Goal: Task Accomplishment & Management: Manage account settings

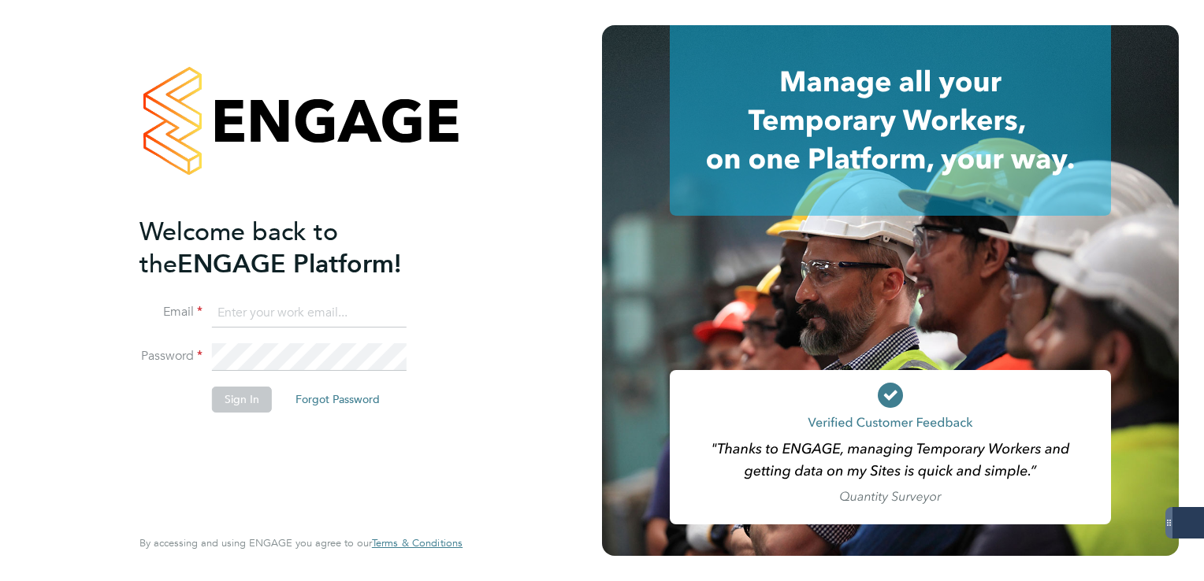
click at [343, 311] on input at bounding box center [309, 313] width 195 height 28
type input "derbynhsadmin1@servicecare.org.uk"
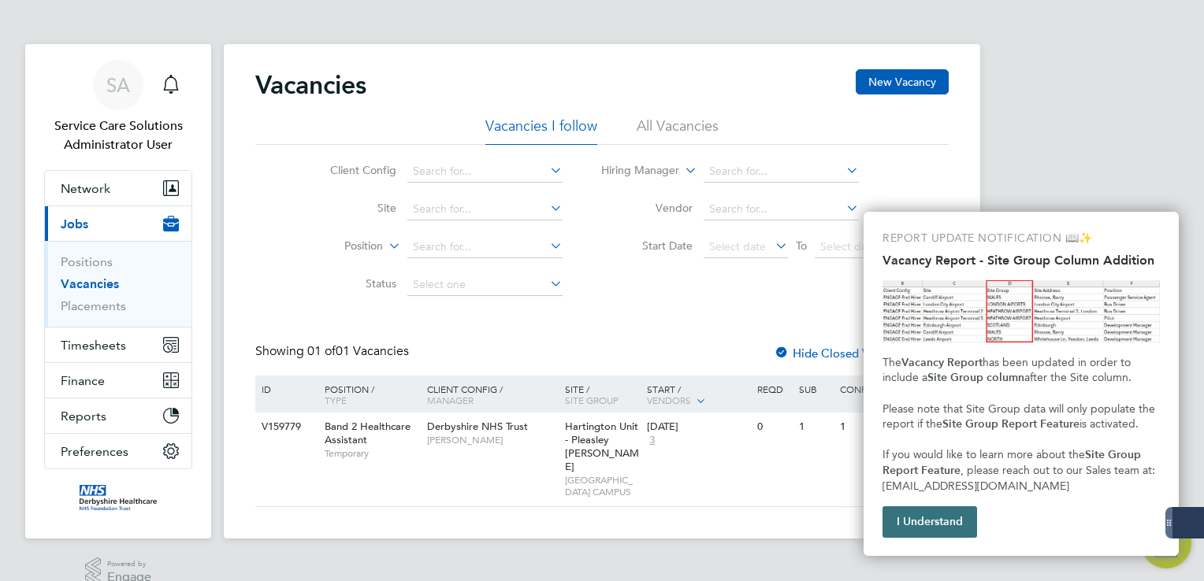
click at [948, 534] on button "I Understand" at bounding box center [929, 523] width 95 height 32
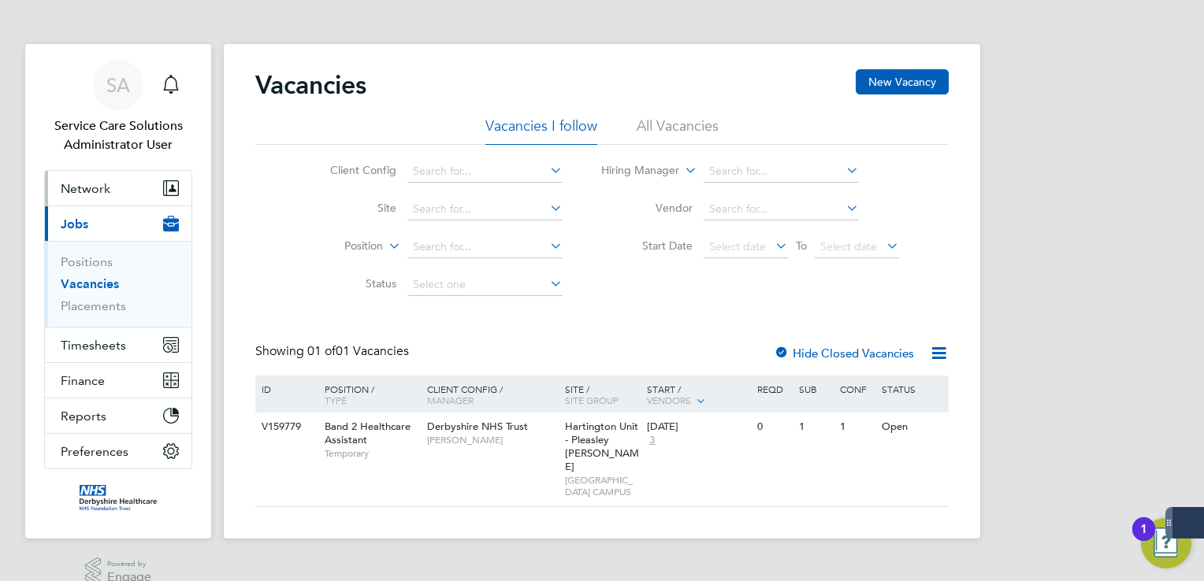
click at [91, 182] on span "Network" at bounding box center [86, 188] width 50 height 15
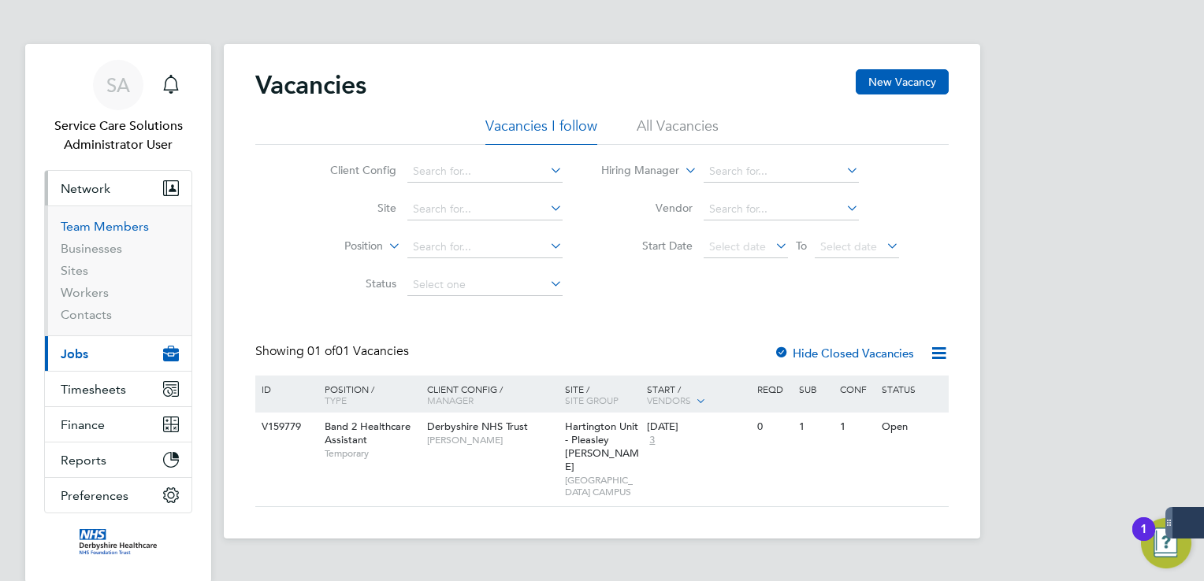
click at [107, 223] on link "Team Members" at bounding box center [105, 226] width 88 height 15
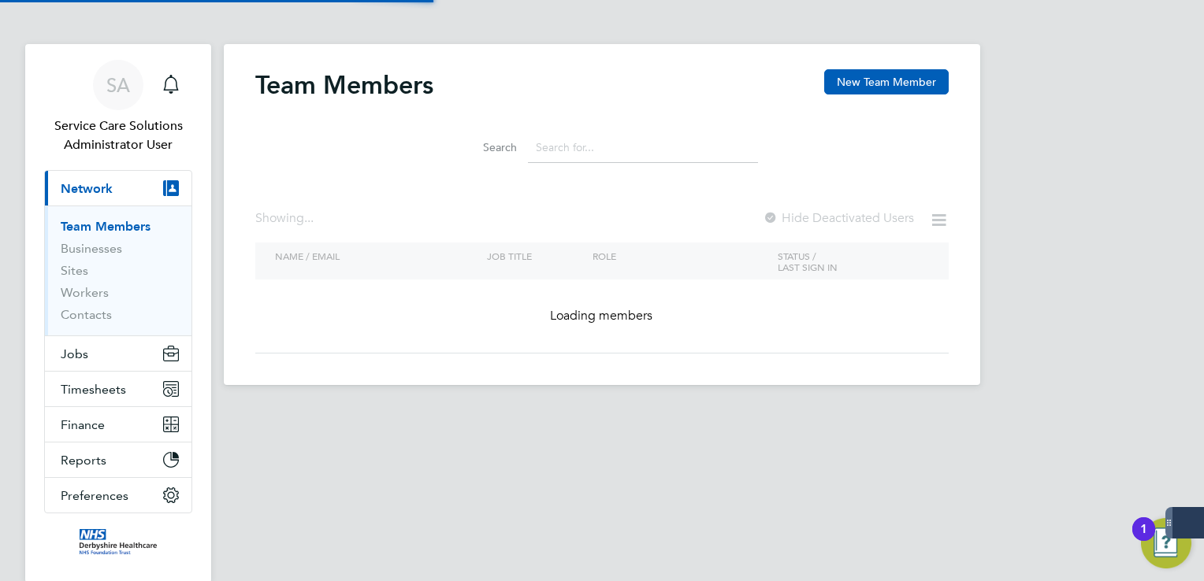
click at [585, 156] on input at bounding box center [643, 147] width 230 height 31
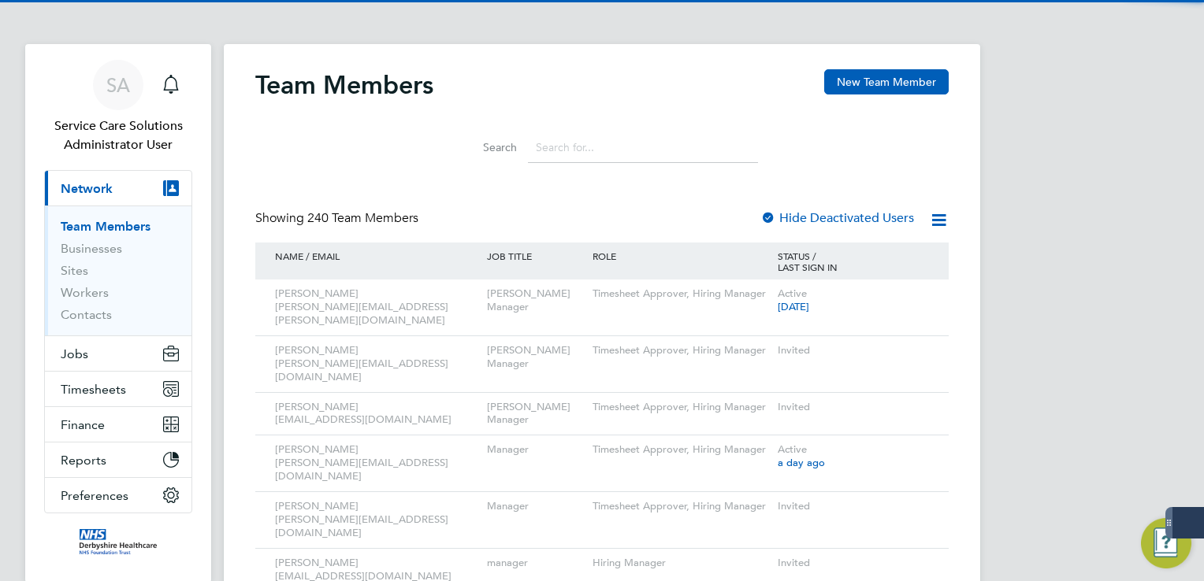
click at [585, 155] on input at bounding box center [643, 147] width 230 height 31
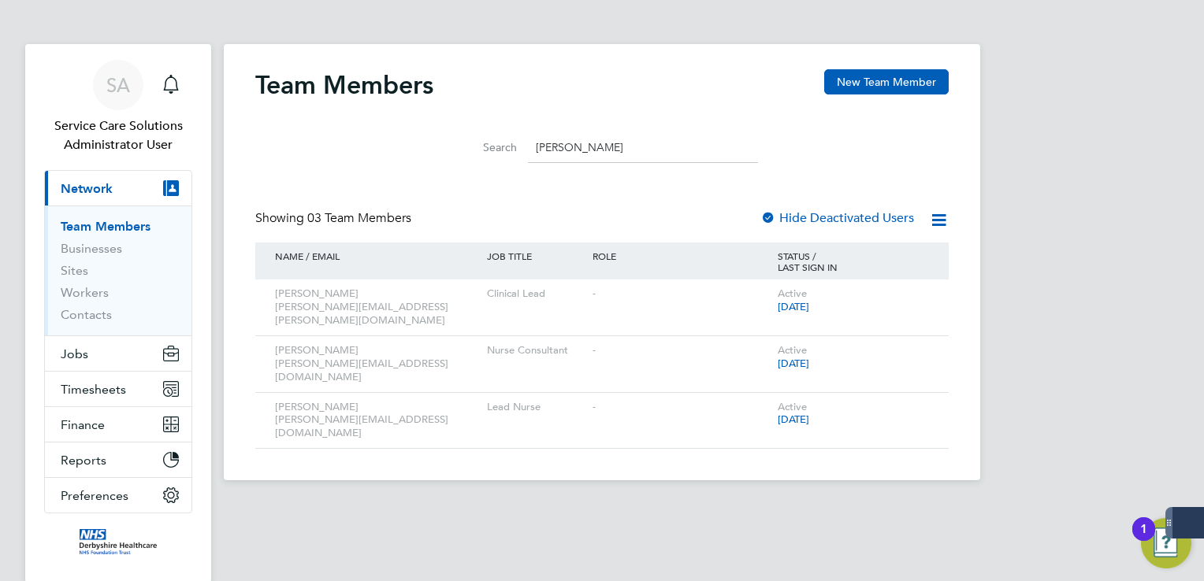
type input "lisa"
click at [383, 393] on div "Lisa Stanley lisa.stanley2@nhs.net" at bounding box center [377, 421] width 212 height 56
click at [908, 398] on icon at bounding box center [914, 407] width 16 height 19
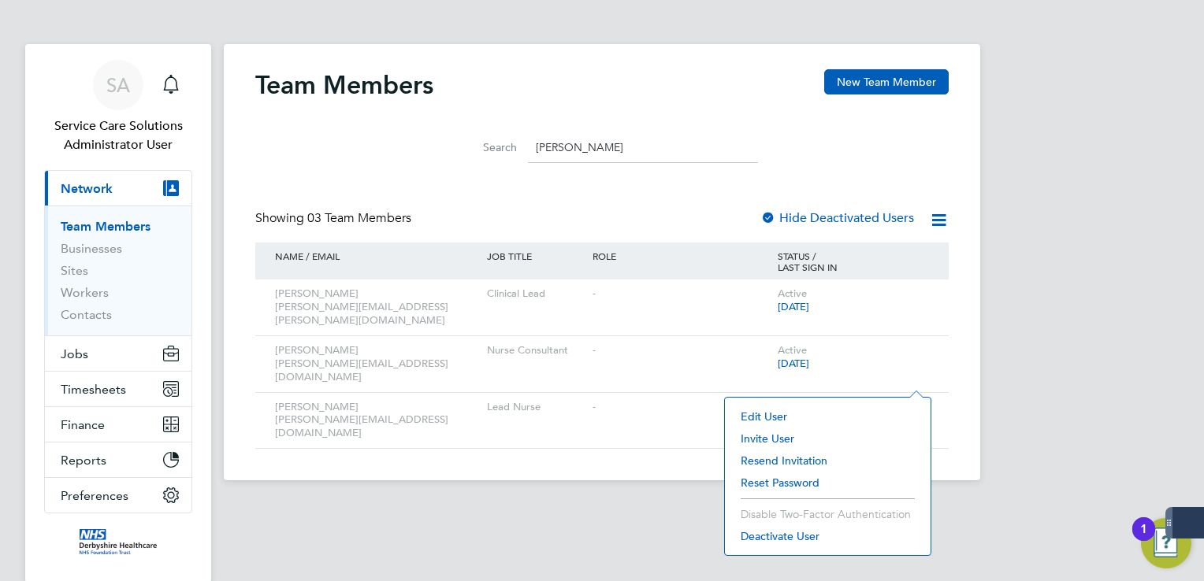
click at [807, 455] on li "Resend Invitation" at bounding box center [828, 461] width 190 height 22
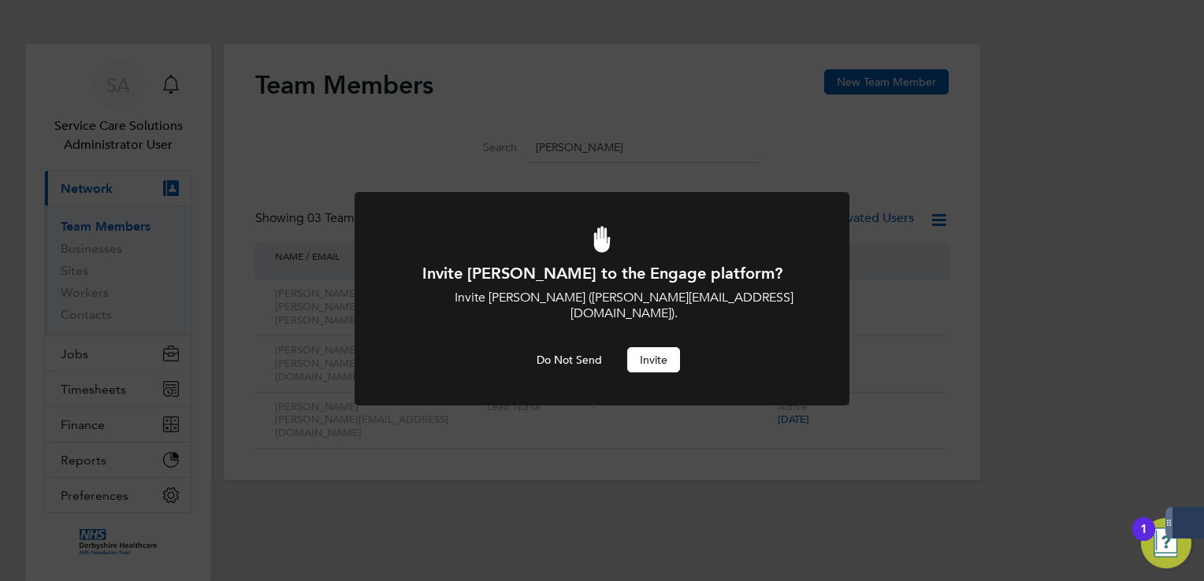
click at [654, 347] on button "Invite" at bounding box center [653, 359] width 53 height 25
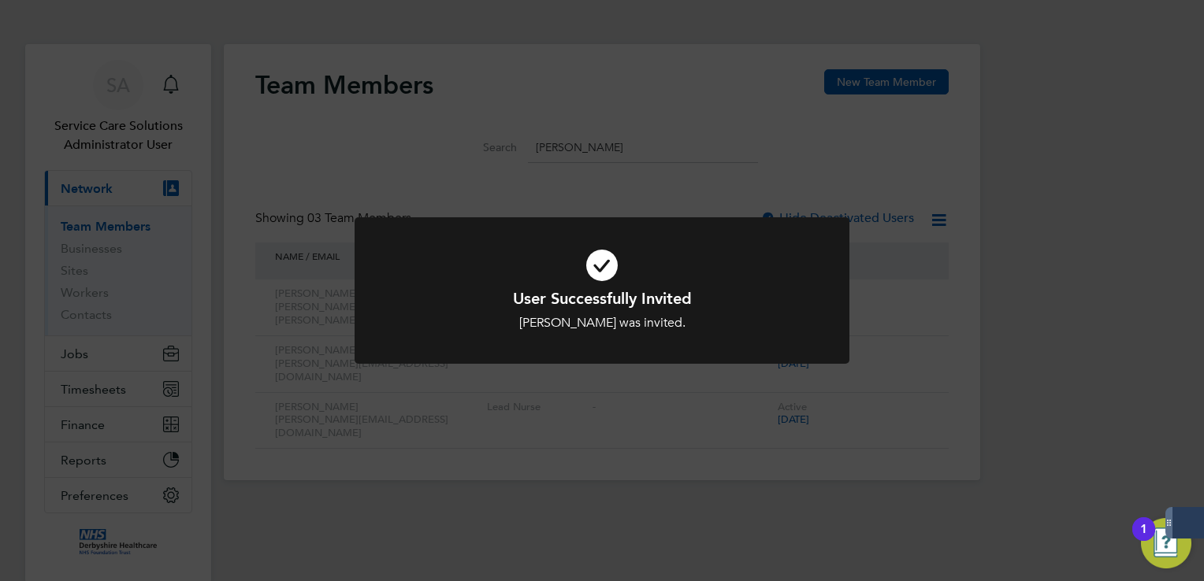
click at [294, 324] on div "User Successfully Invited Lisa Stanley was invited. Cancel Okay" at bounding box center [602, 290] width 1204 height 581
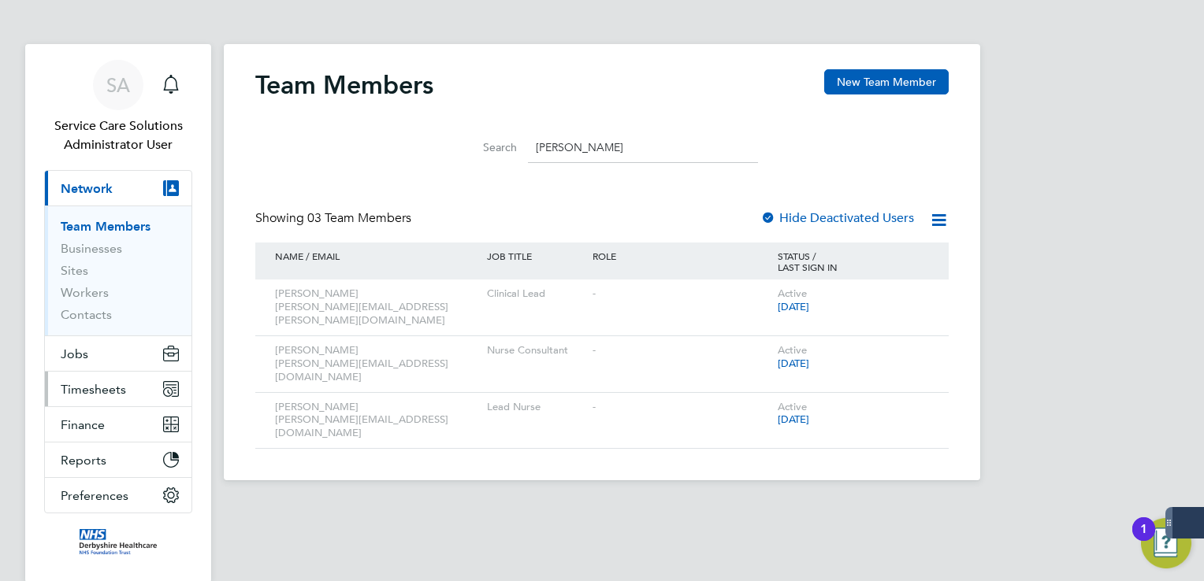
click at [81, 385] on span "Timesheets" at bounding box center [93, 389] width 65 height 15
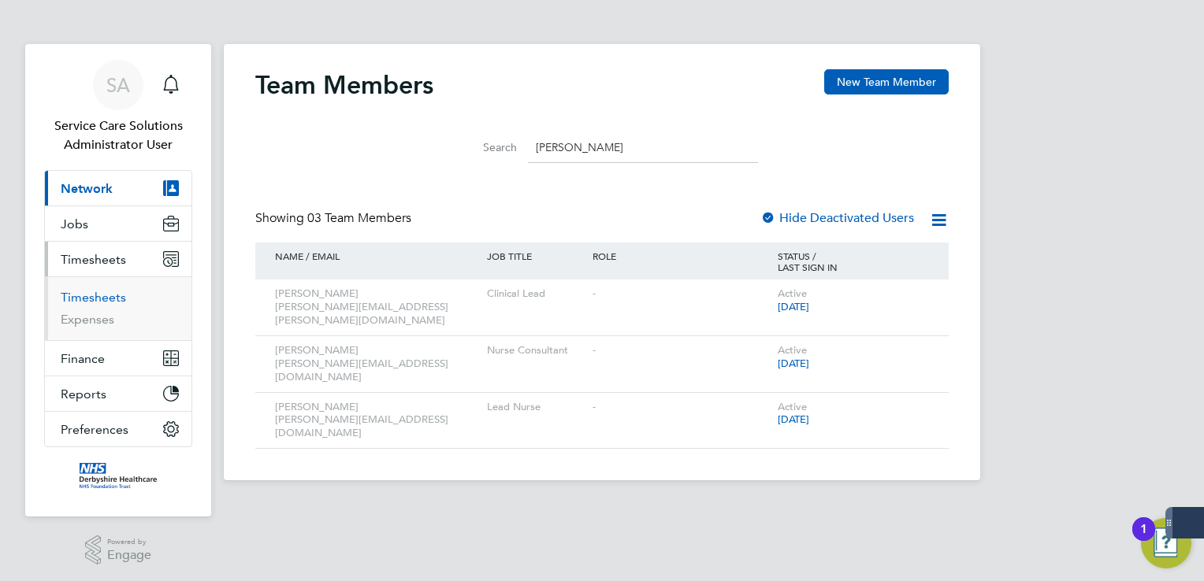
click at [98, 295] on link "Timesheets" at bounding box center [93, 297] width 65 height 15
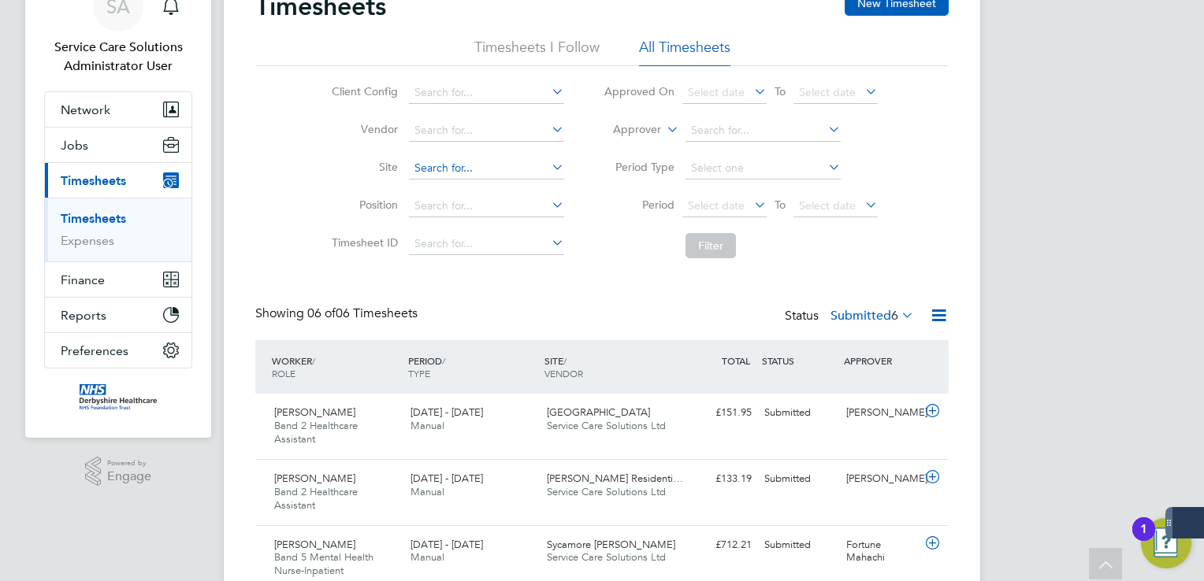
drag, startPoint x: 454, startPoint y: 170, endPoint x: 465, endPoint y: 172, distance: 11.1
click at [455, 170] on input at bounding box center [486, 169] width 155 height 22
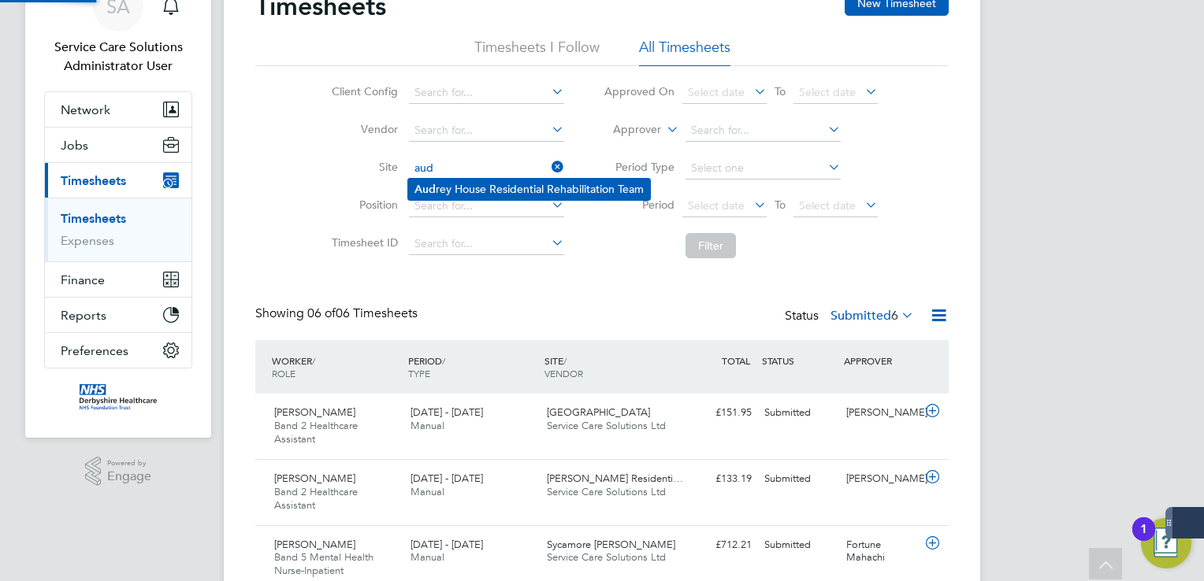
click at [462, 184] on li "Aud rey House Residential Rehabilitation Team" at bounding box center [529, 189] width 242 height 21
type input "[PERSON_NAME] House Residential Rehabilitation Team"
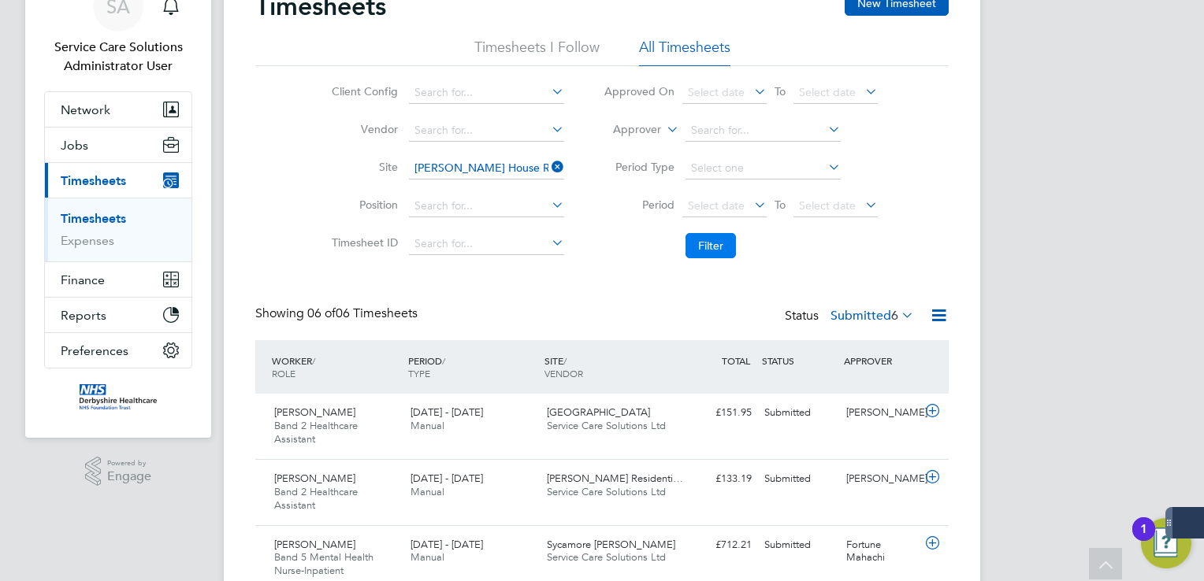
click at [712, 247] on button "Filter" at bounding box center [710, 245] width 50 height 25
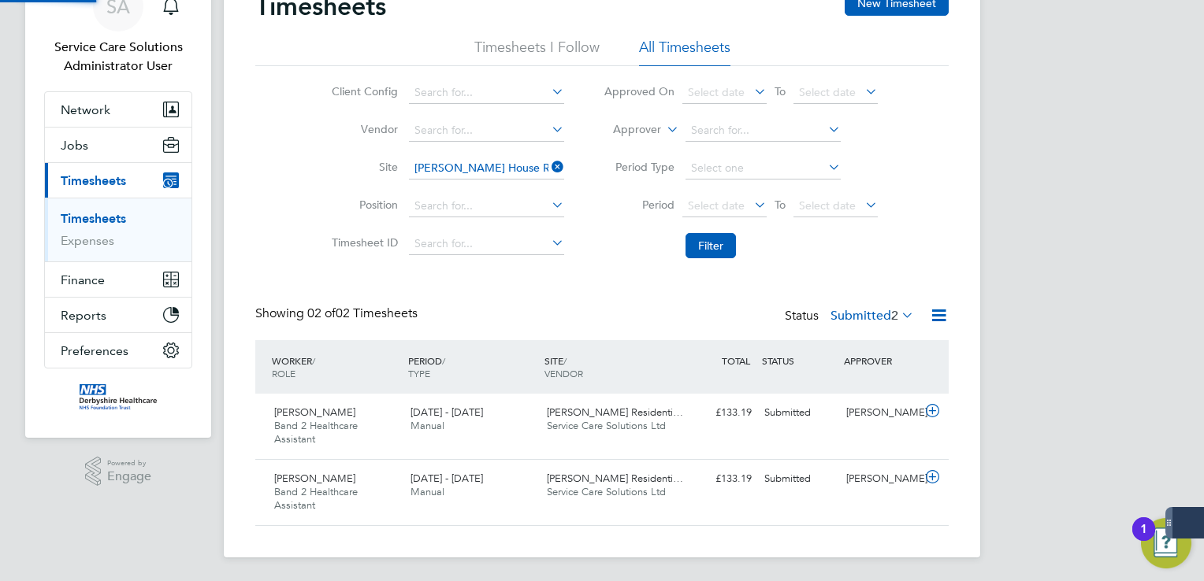
scroll to position [39, 137]
click at [616, 496] on span "Service Care Solutions Ltd" at bounding box center [606, 491] width 119 height 13
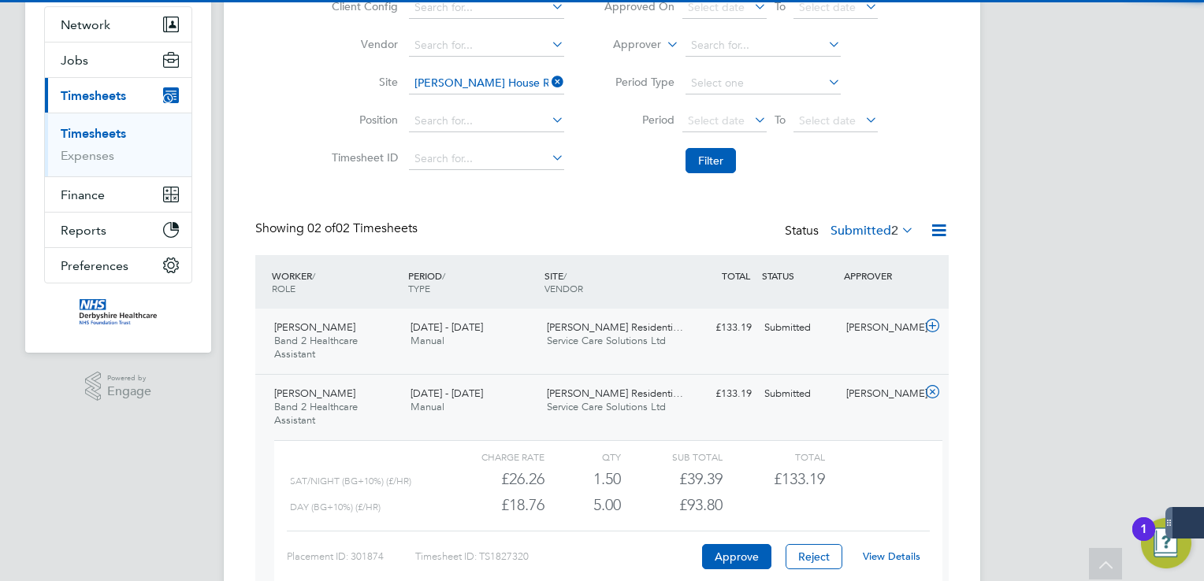
scroll to position [249, 0]
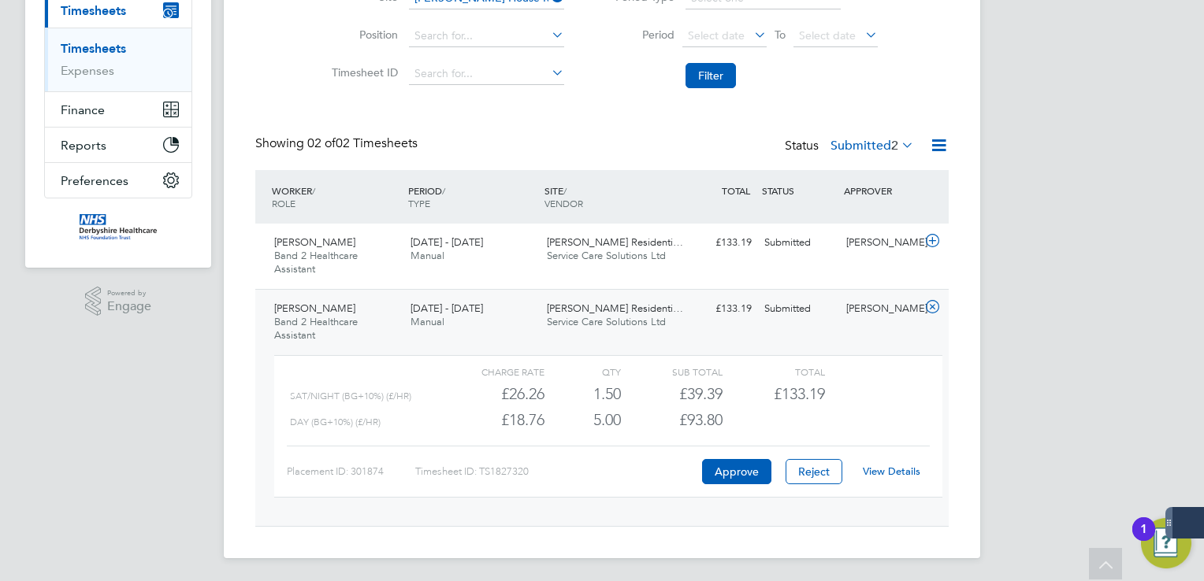
click at [883, 465] on link "View Details" at bounding box center [892, 471] width 58 height 13
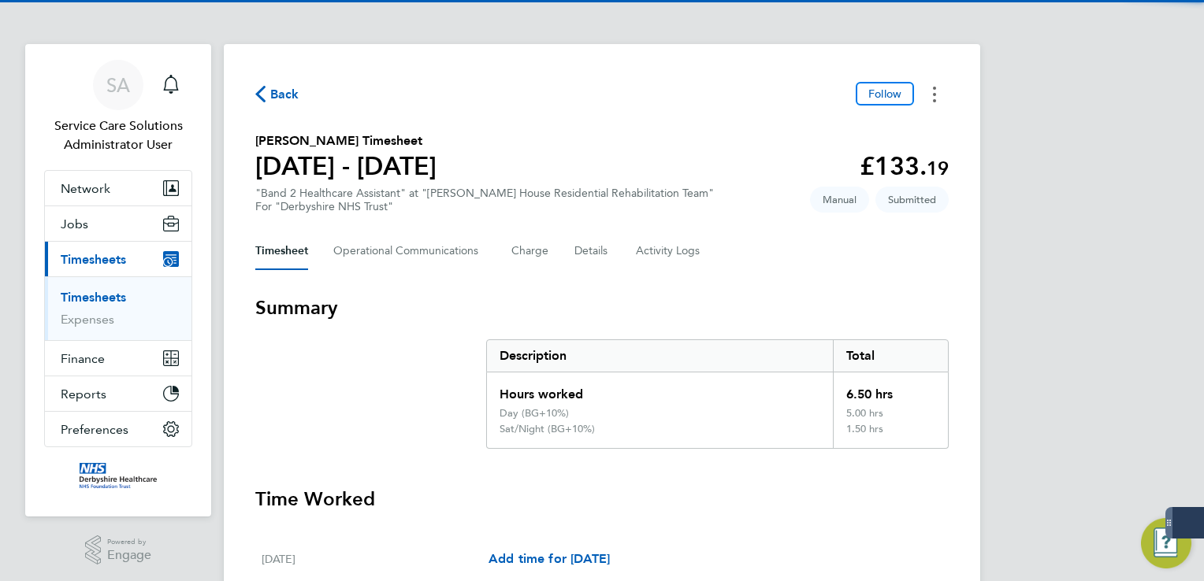
click at [926, 95] on button "Timesheets Menu" at bounding box center [934, 94] width 28 height 24
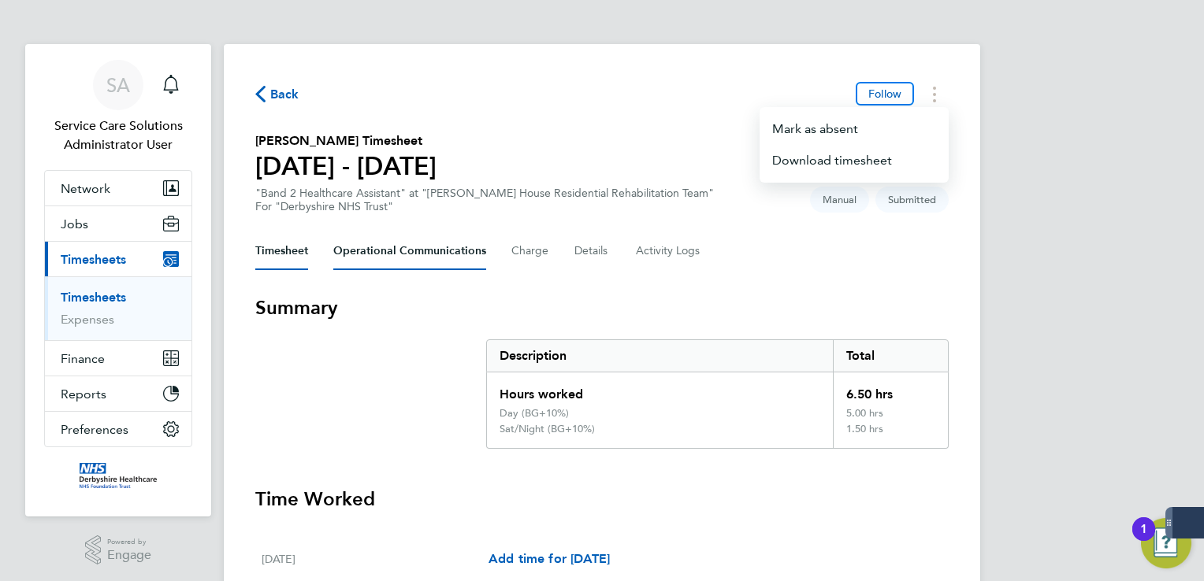
click at [417, 263] on Communications-tab "Operational Communications" at bounding box center [409, 251] width 153 height 38
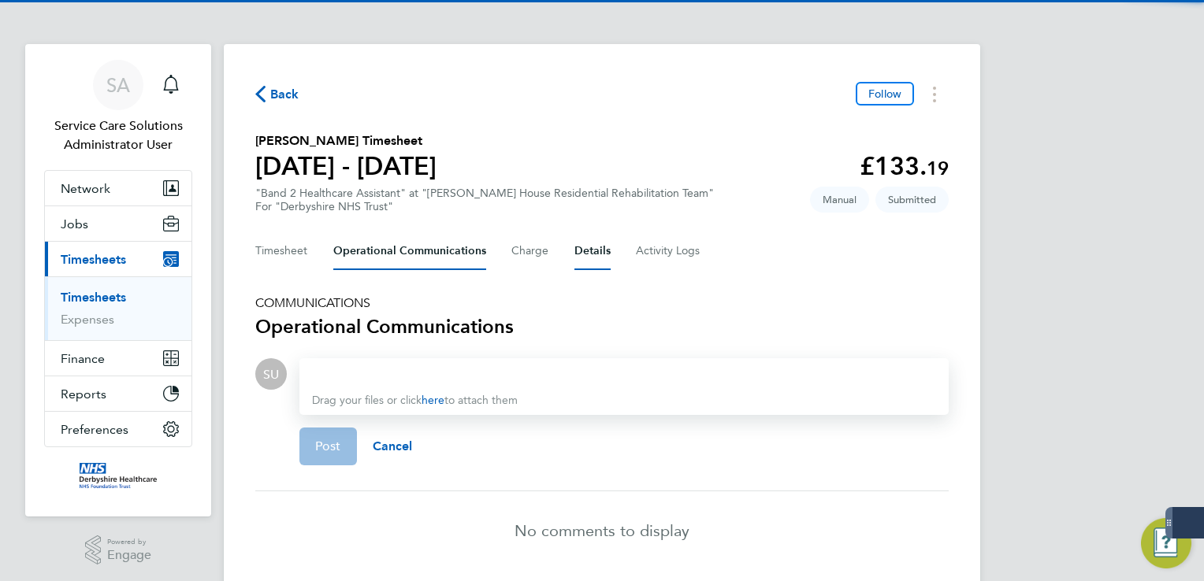
click at [606, 244] on button "Details" at bounding box center [592, 251] width 36 height 38
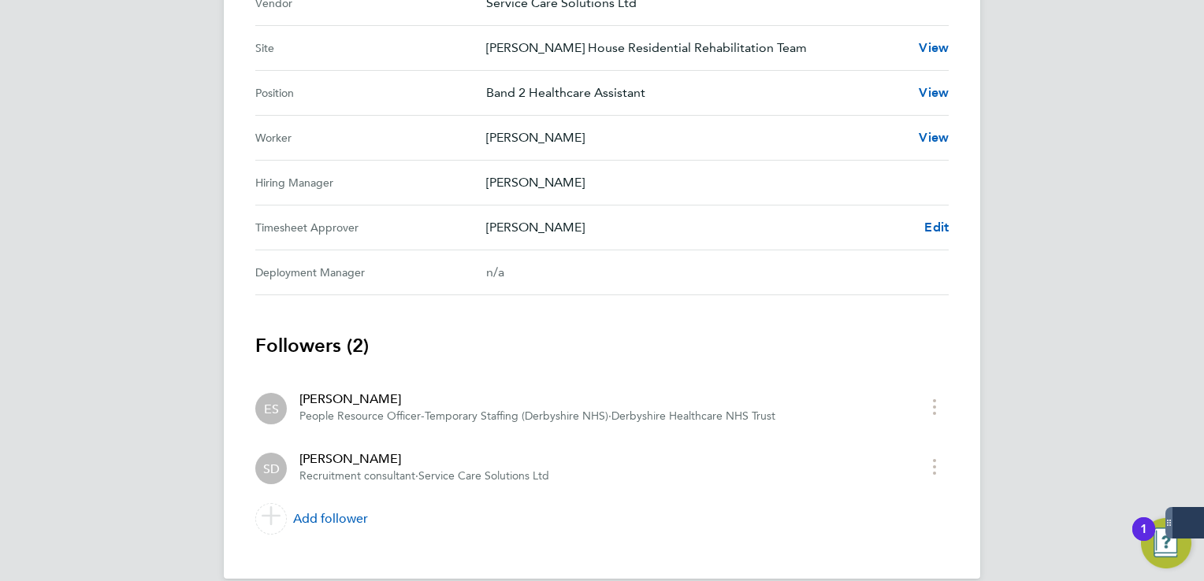
scroll to position [527, 0]
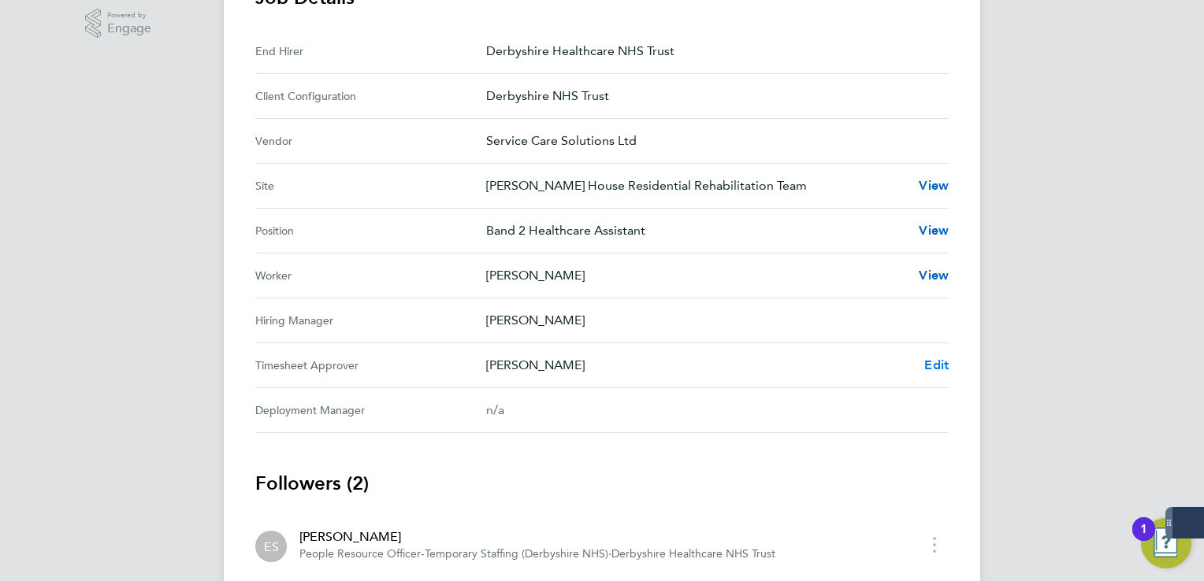
click at [935, 360] on span "Edit" at bounding box center [936, 365] width 24 height 15
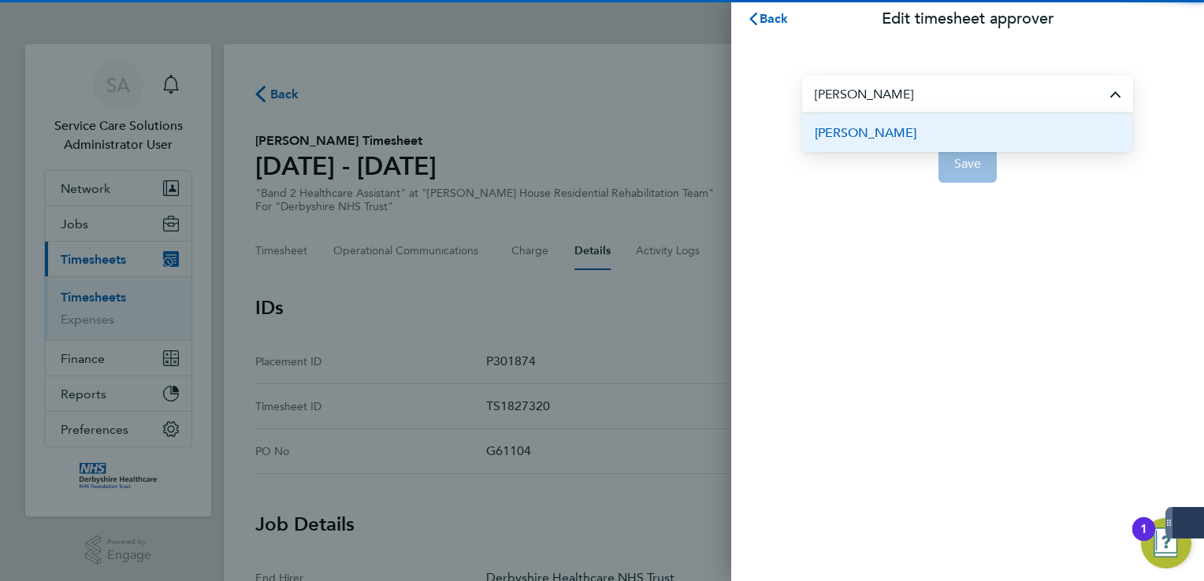
click at [889, 132] on li "[PERSON_NAME]" at bounding box center [967, 132] width 331 height 39
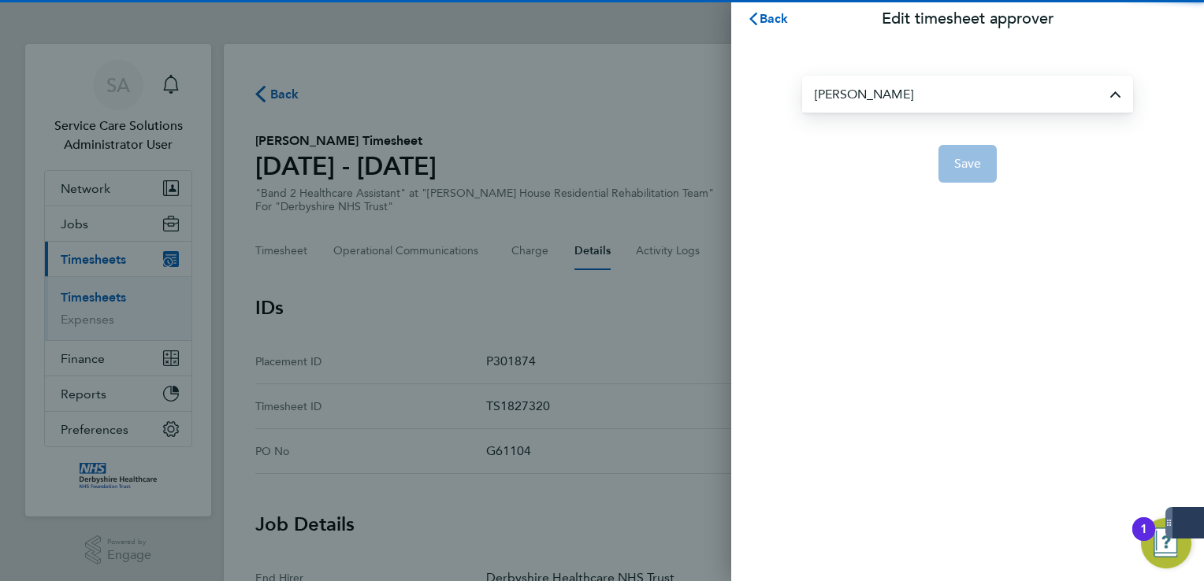
type input "[PERSON_NAME]"
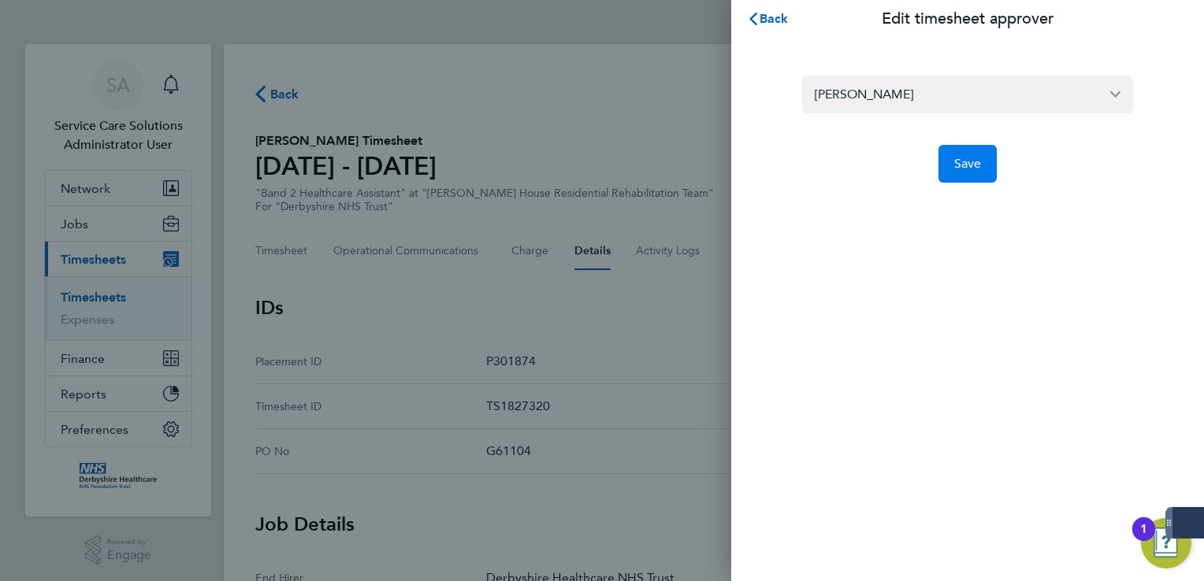
click at [973, 169] on span "Save" at bounding box center [968, 164] width 28 height 16
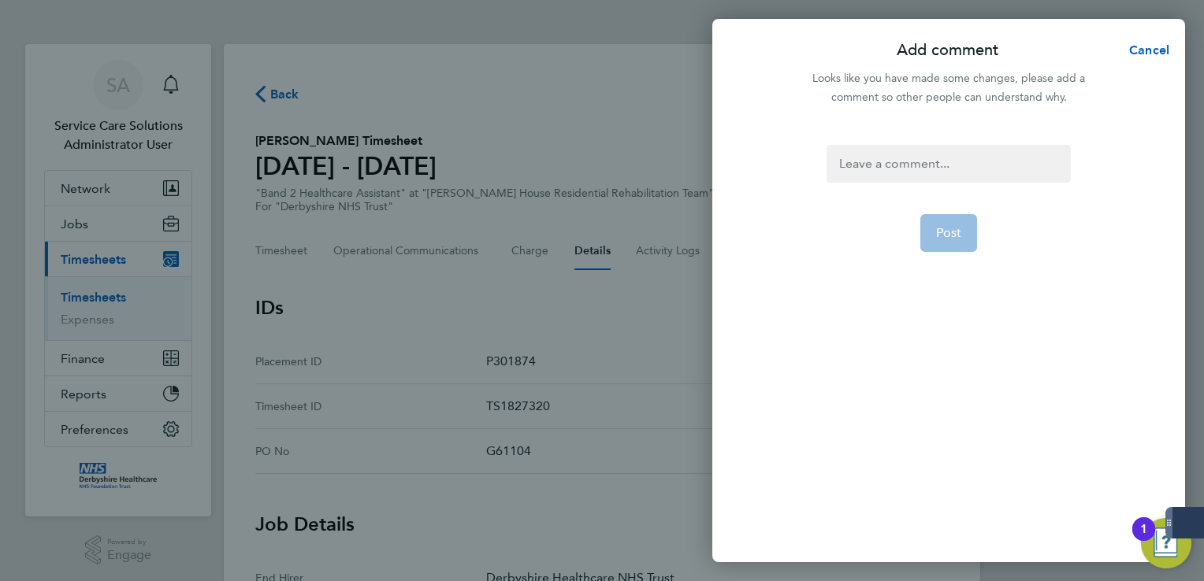
click at [926, 162] on div at bounding box center [947, 164] width 243 height 38
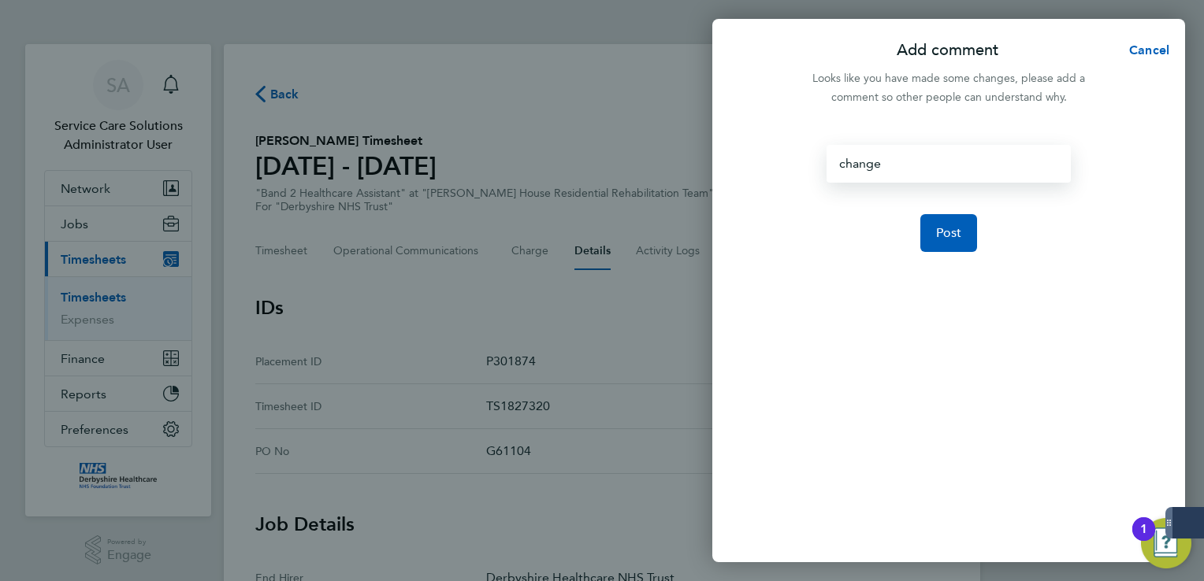
click at [977, 217] on app-form-button "Post" at bounding box center [949, 233] width 58 height 38
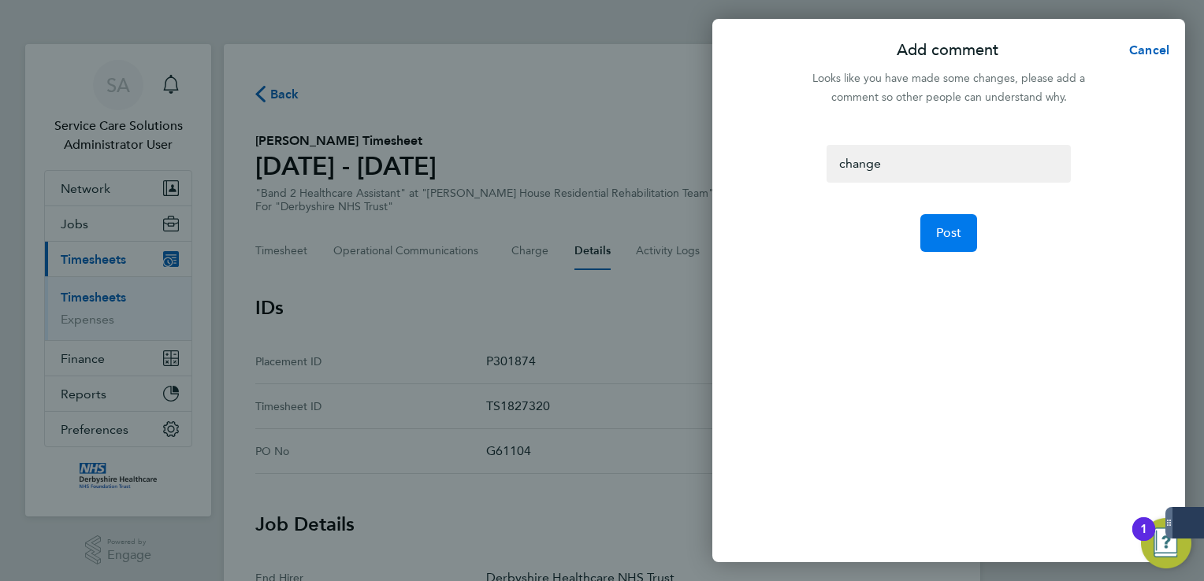
click at [960, 231] on span "Post" at bounding box center [949, 233] width 26 height 16
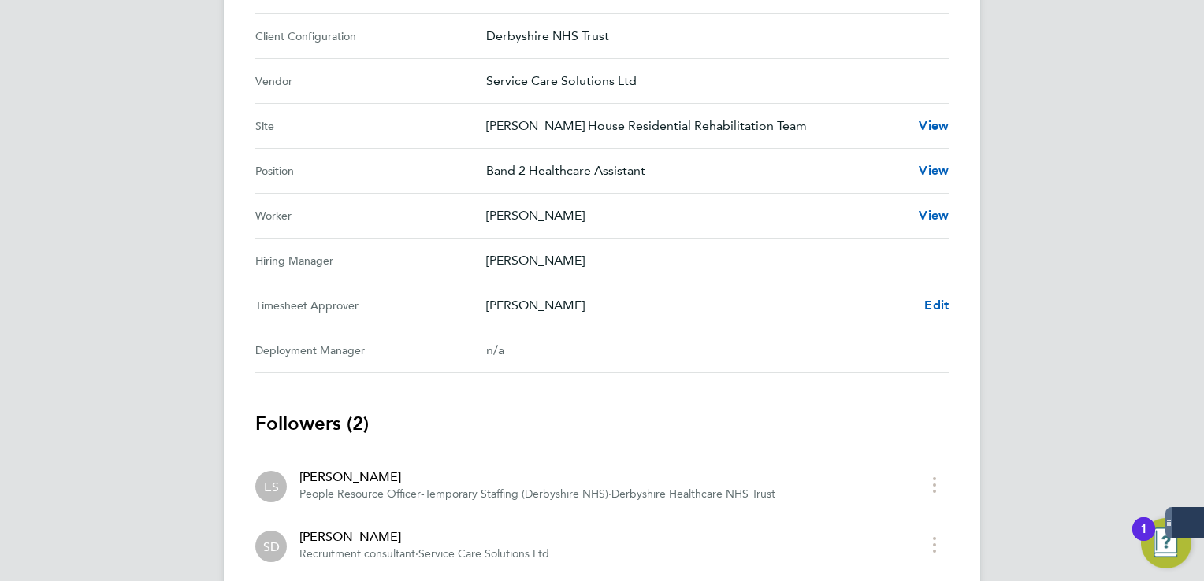
scroll to position [685, 0]
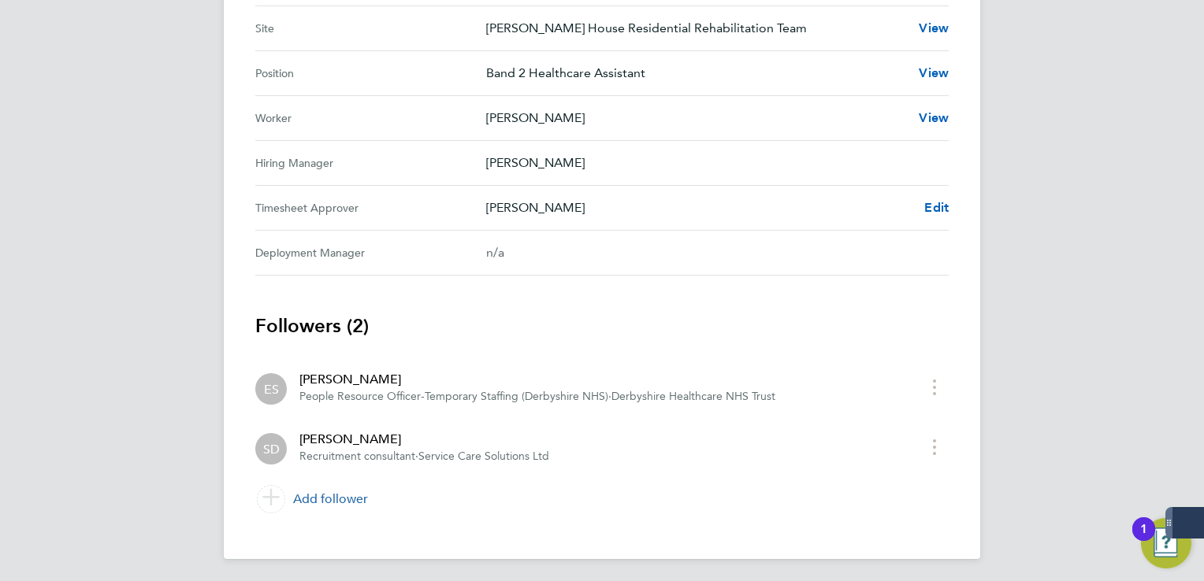
click at [334, 493] on link "Add follower" at bounding box center [601, 499] width 693 height 44
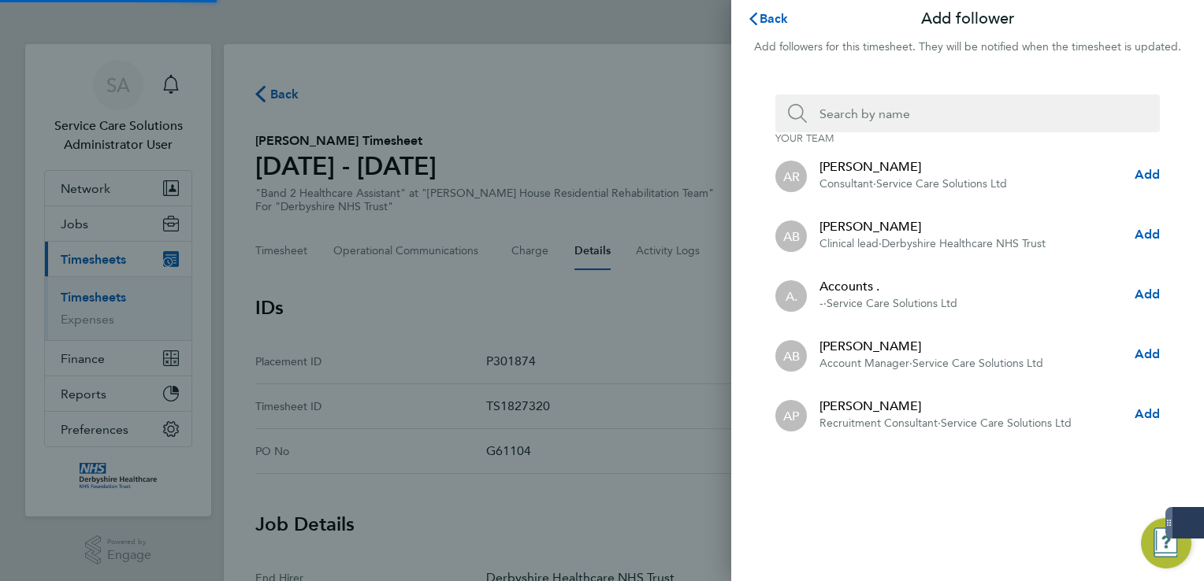
click at [904, 102] on input "Search team member by name:" at bounding box center [974, 114] width 334 height 38
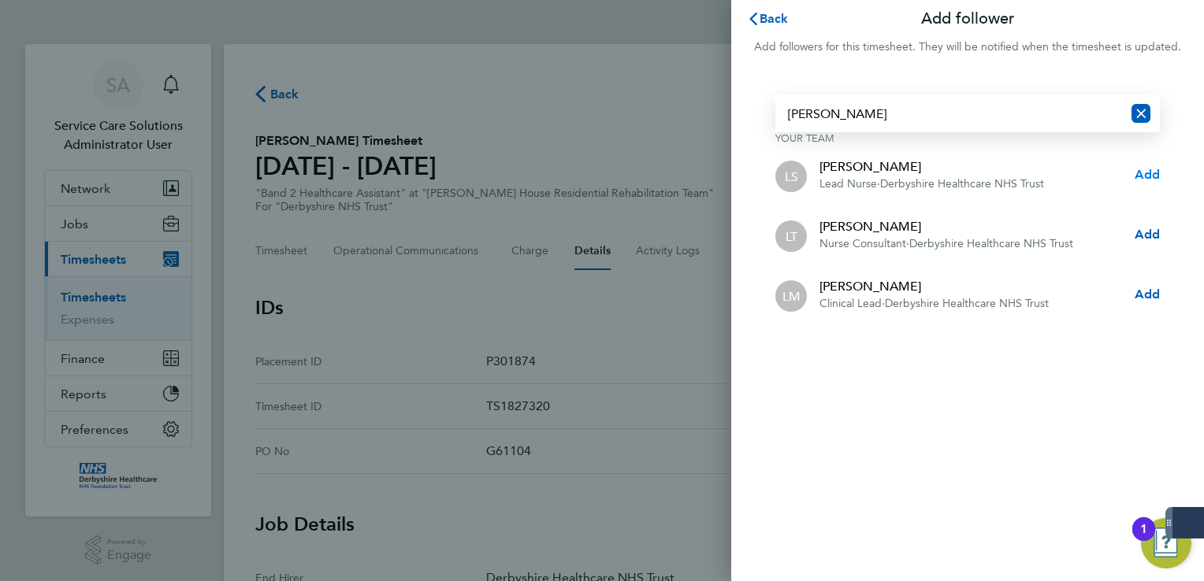
type input "lisa"
click at [1140, 173] on span "Add" at bounding box center [1146, 174] width 25 height 15
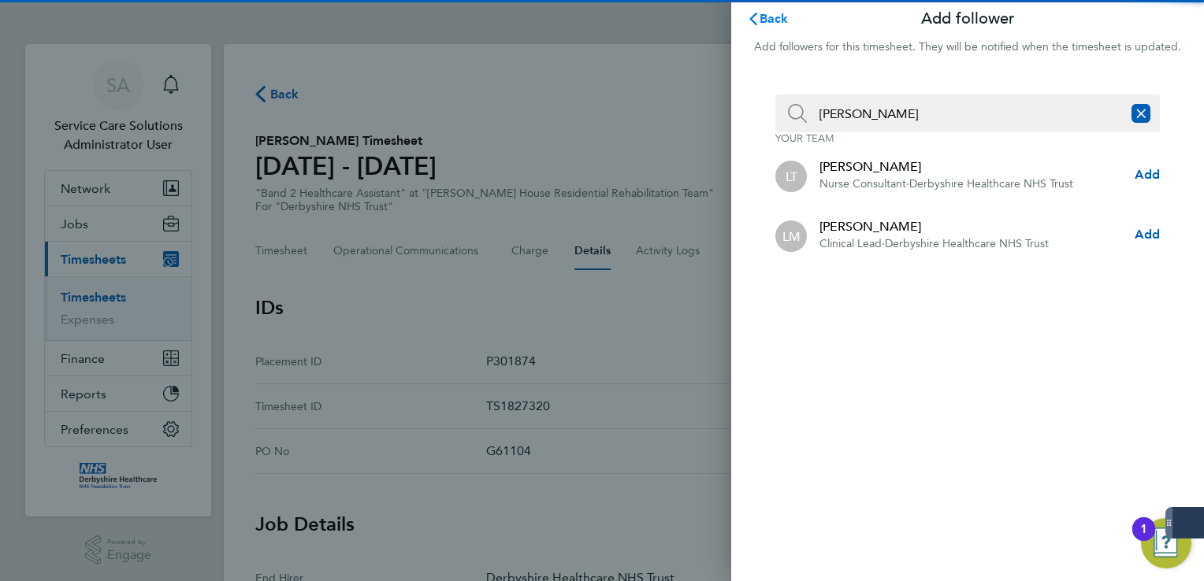
click at [778, 22] on span "Back" at bounding box center [773, 18] width 29 height 15
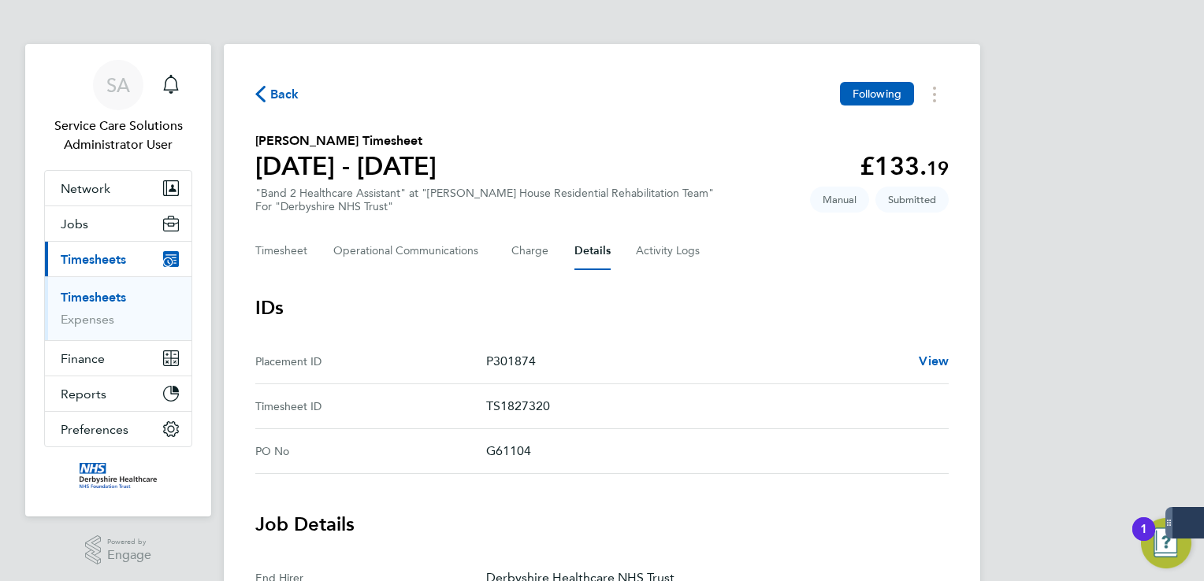
click at [265, 97] on icon "button" at bounding box center [260, 94] width 10 height 17
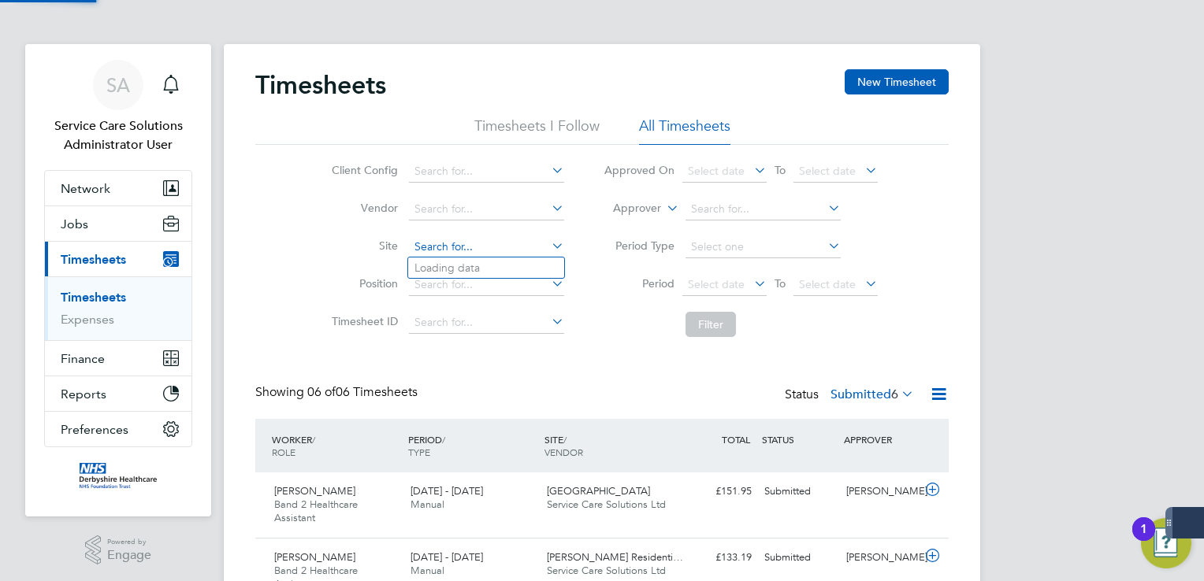
click at [458, 243] on input at bounding box center [486, 247] width 155 height 22
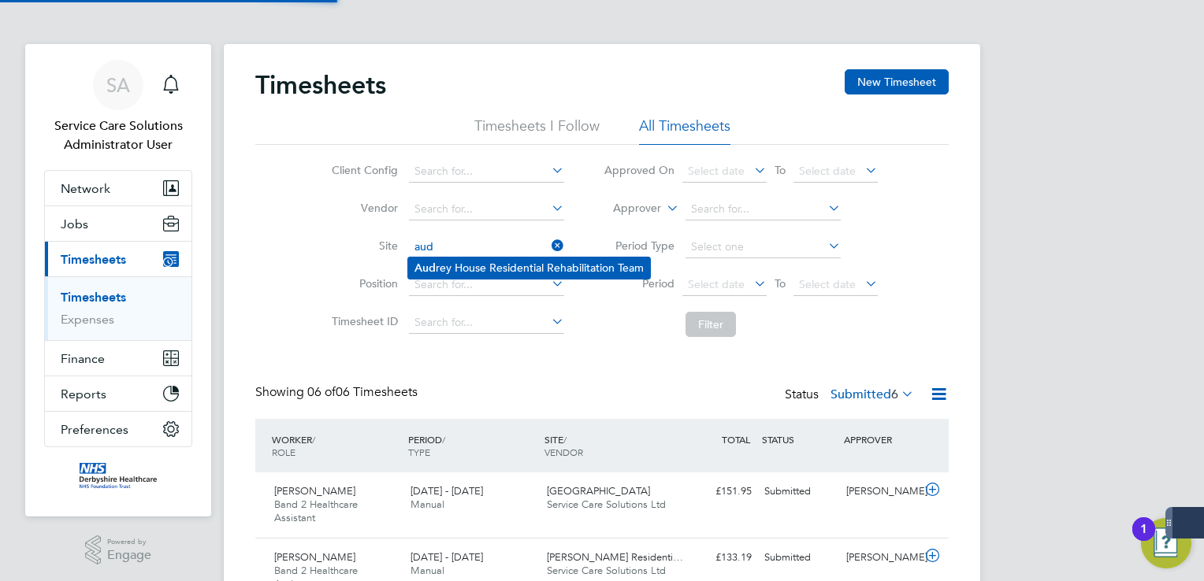
click at [493, 269] on li "Aud rey House Residential Rehabilitation Team" at bounding box center [529, 268] width 242 height 21
type input "[PERSON_NAME] House Residential Rehabilitation Team"
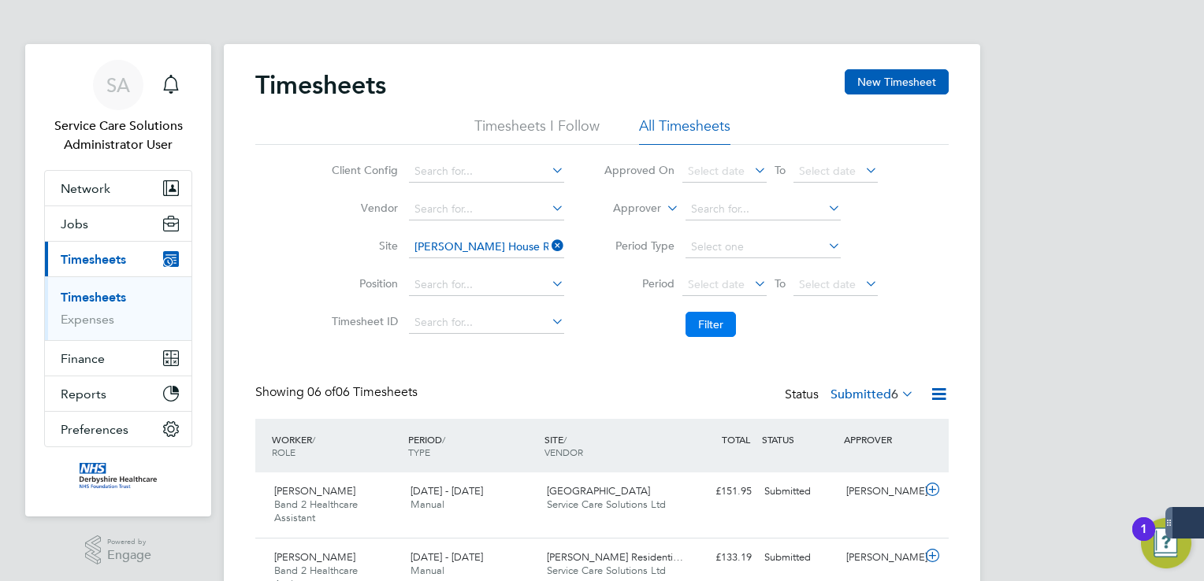
click at [718, 325] on button "Filter" at bounding box center [710, 324] width 50 height 25
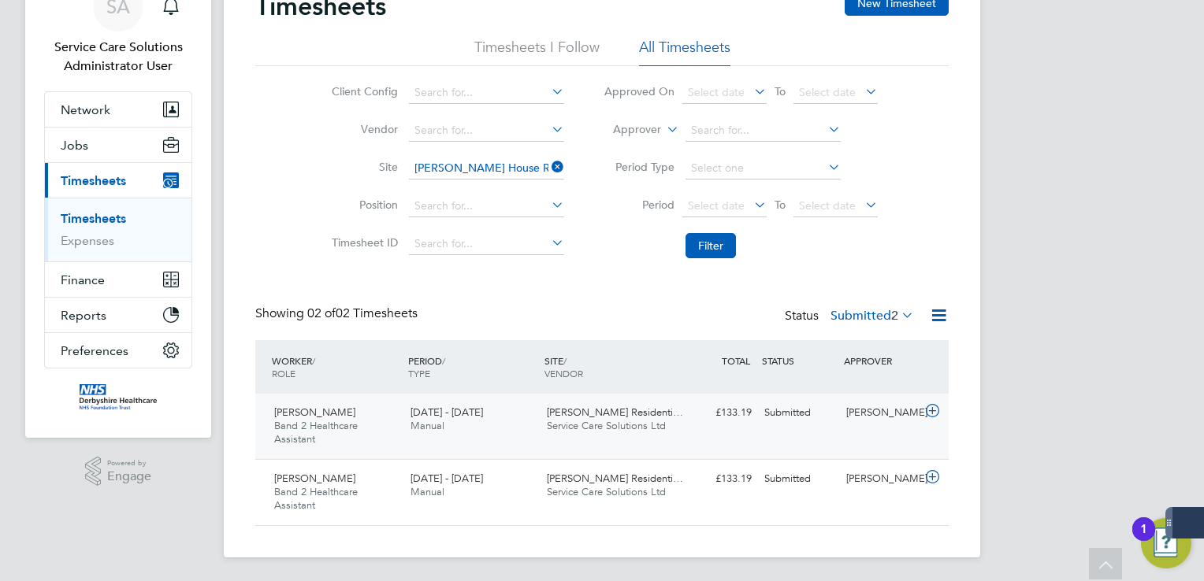
click at [523, 399] on div "Hakeem Ajayi Band 2 Healthcare Assistant 15 - 21 Sep 2025 15 - 21 Sep 2025 Manu…" at bounding box center [601, 426] width 693 height 65
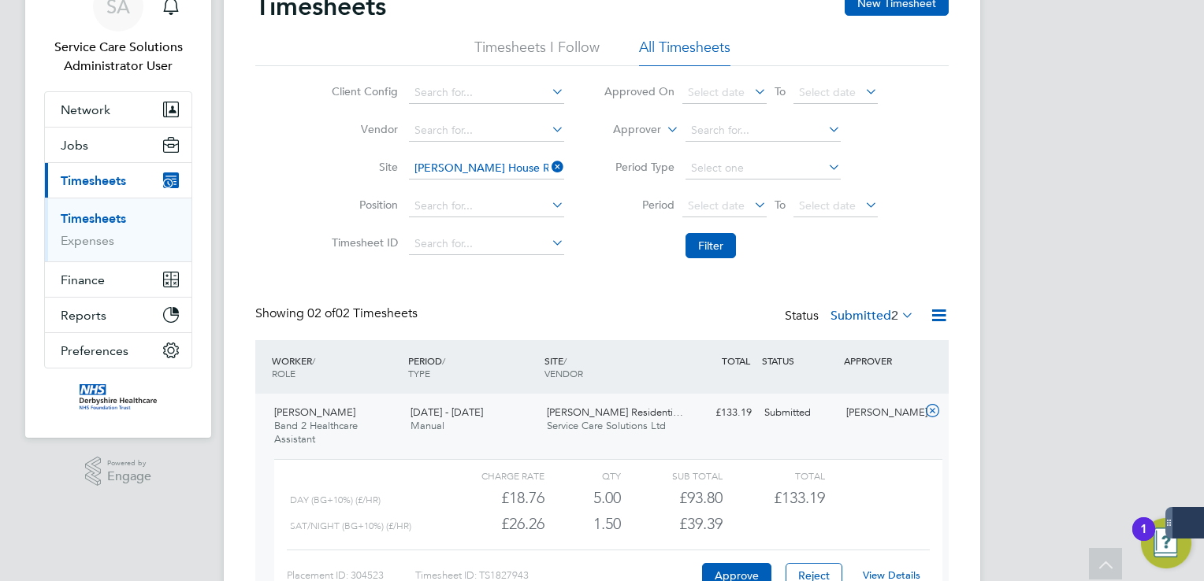
click at [895, 569] on link "View Details" at bounding box center [892, 575] width 58 height 13
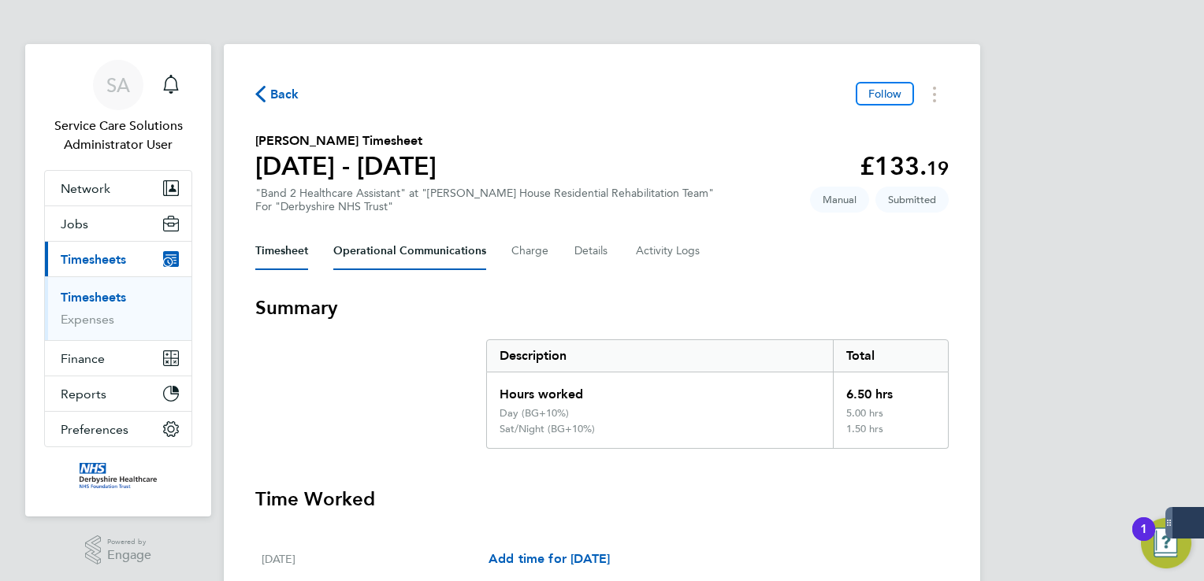
click at [417, 254] on Communications-tab "Operational Communications" at bounding box center [409, 251] width 153 height 38
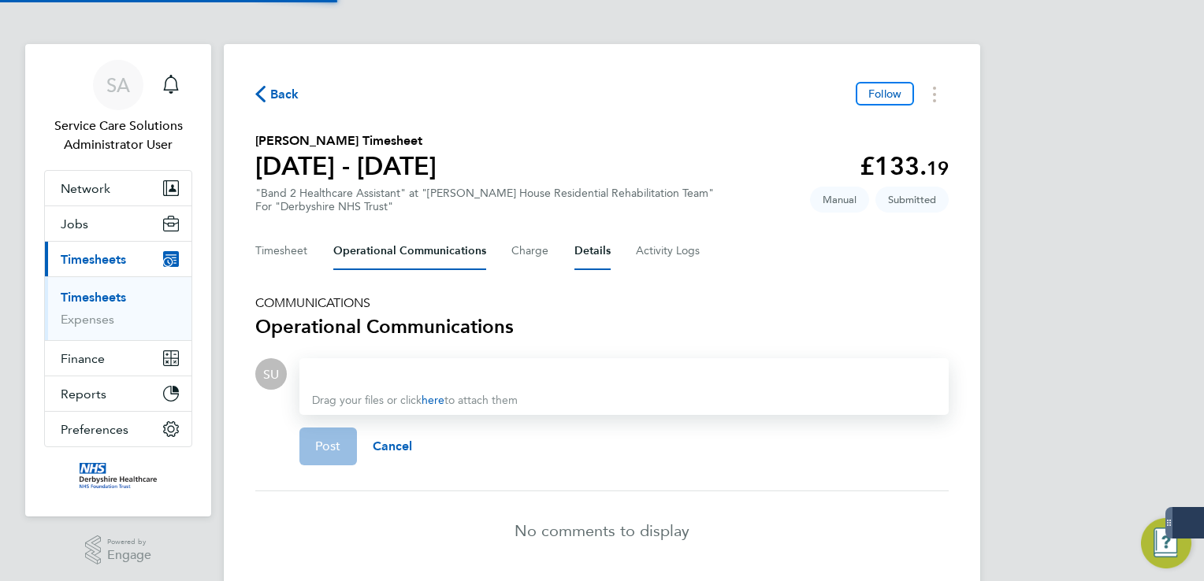
click at [596, 247] on button "Details" at bounding box center [592, 251] width 36 height 38
